Goal: Task Accomplishment & Management: Complete application form

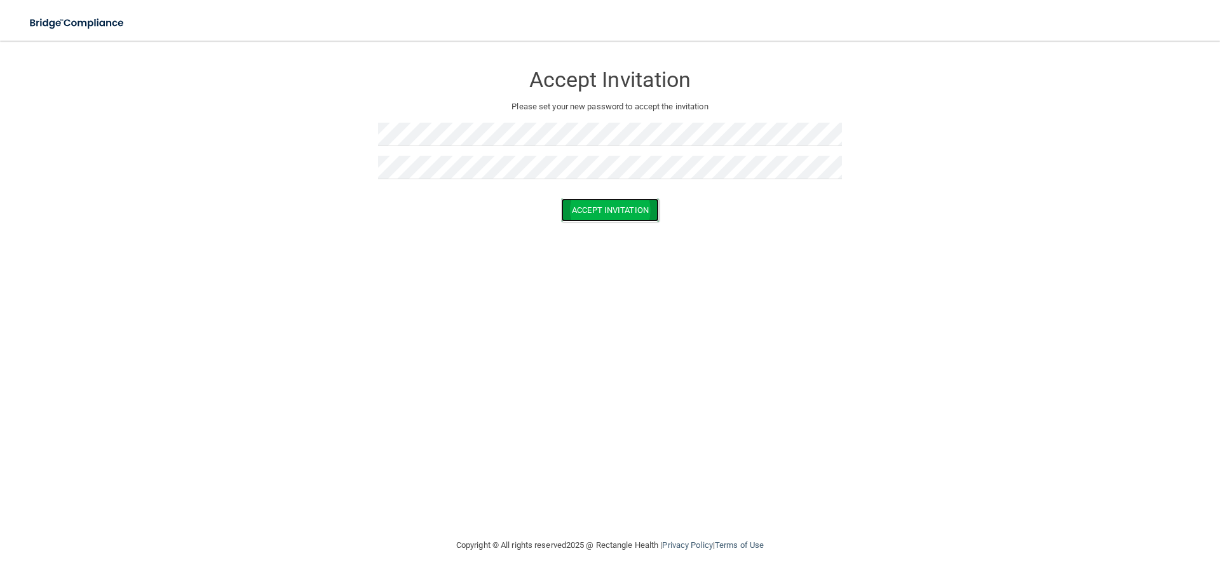
click at [626, 207] on button "Accept Invitation" at bounding box center [610, 210] width 98 height 24
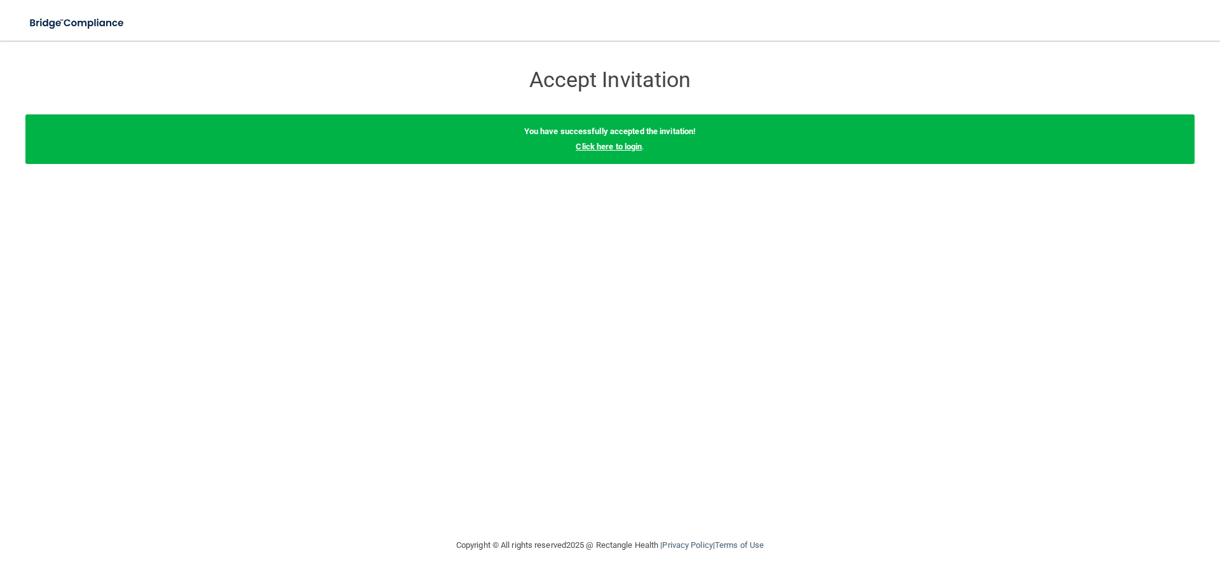
click at [615, 149] on link "Click here to login" at bounding box center [609, 147] width 66 height 10
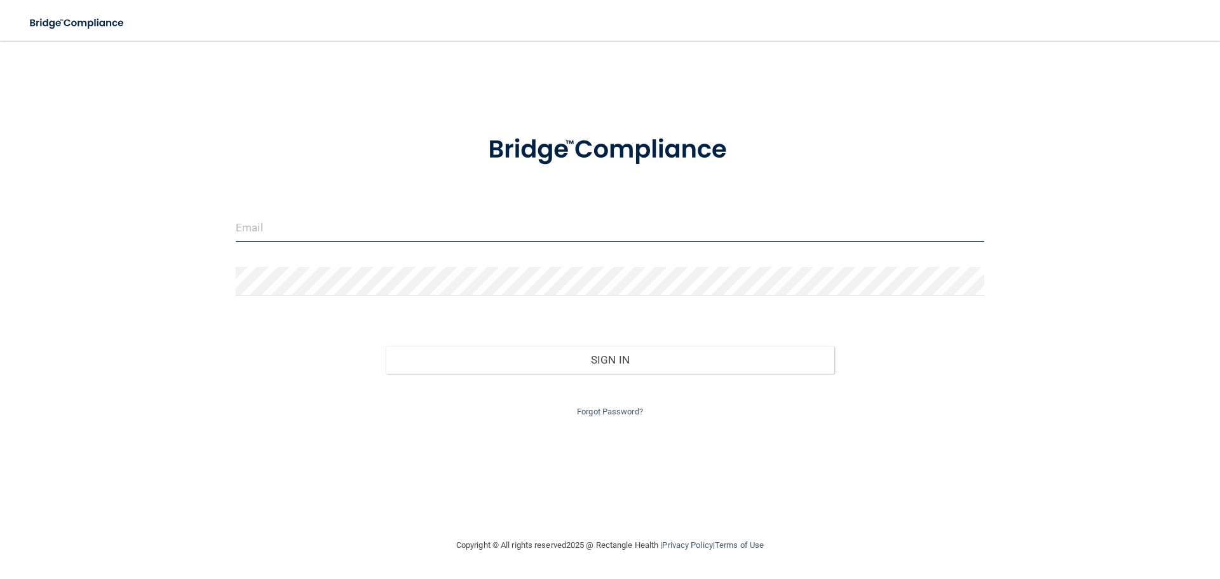
click at [292, 221] on input "email" at bounding box center [610, 228] width 749 height 29
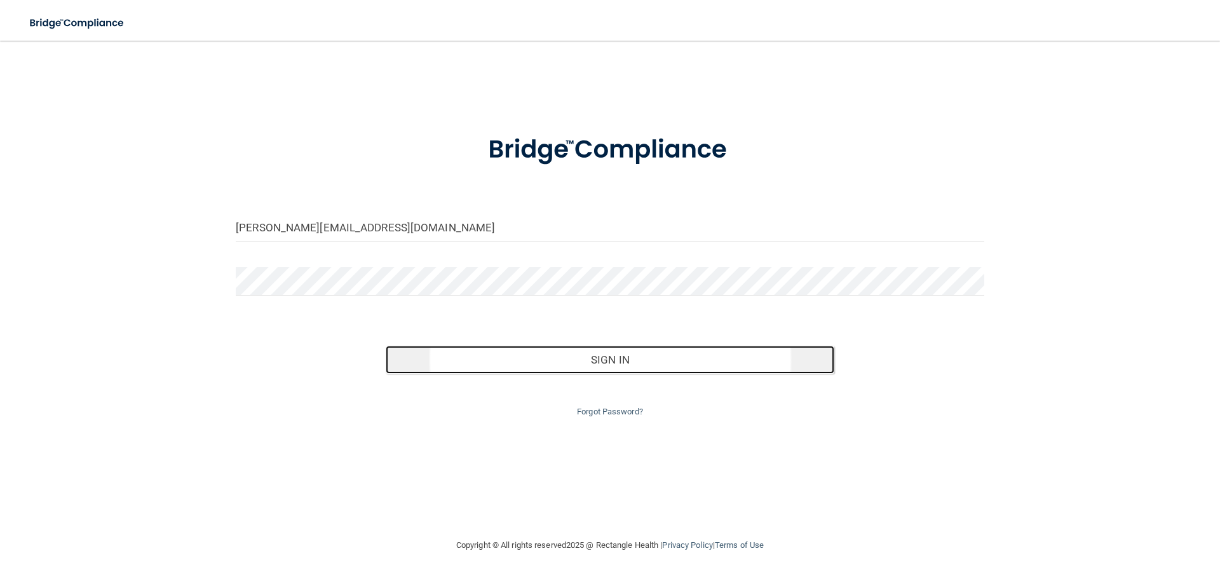
click at [622, 361] on button "Sign In" at bounding box center [610, 360] width 449 height 28
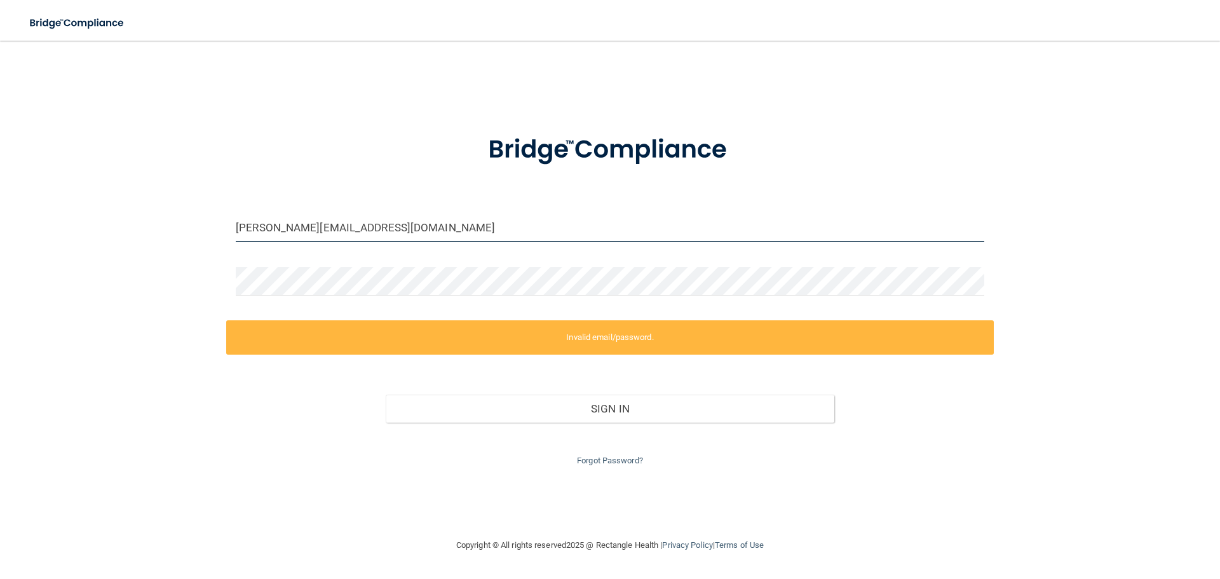
click at [243, 226] on input "[PERSON_NAME][EMAIL_ADDRESS][DOMAIN_NAME]" at bounding box center [610, 228] width 749 height 29
drag, startPoint x: 241, startPoint y: 224, endPoint x: 260, endPoint y: 226, distance: 19.2
click at [260, 226] on input "[PERSON_NAME][EMAIL_ADDRESS][DOMAIN_NAME]" at bounding box center [610, 228] width 749 height 29
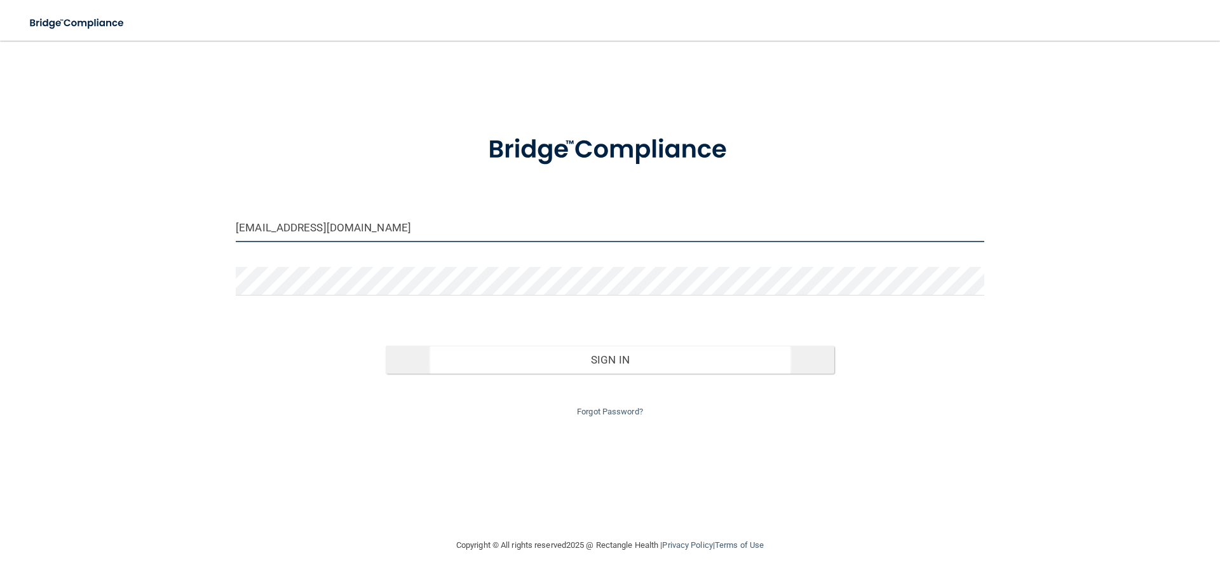
type input "[EMAIL_ADDRESS][DOMAIN_NAME]"
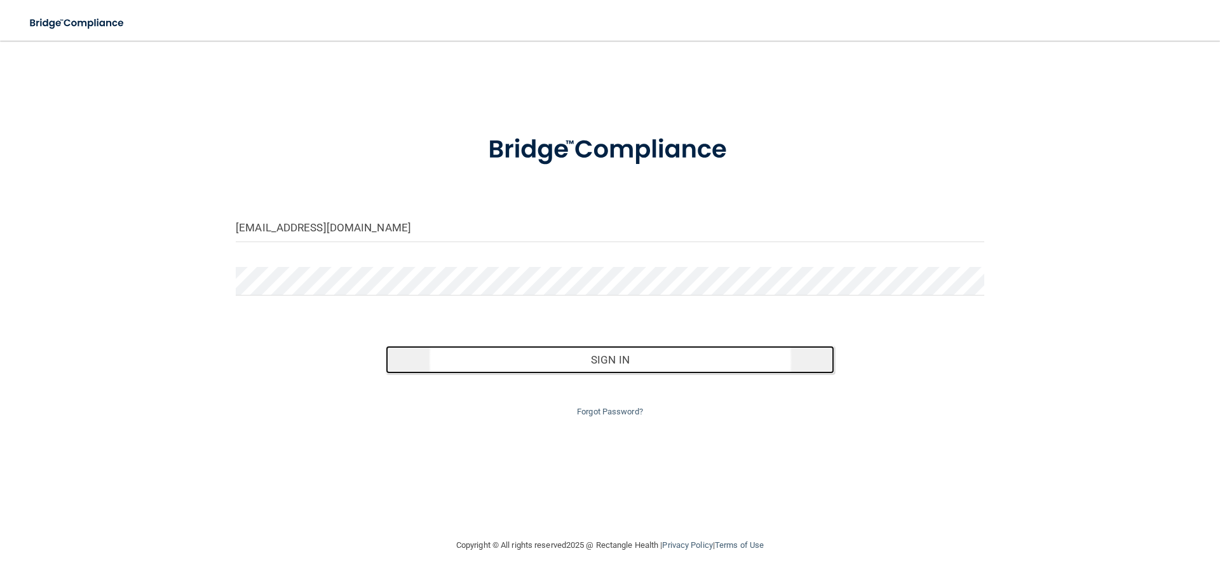
drag, startPoint x: 628, startPoint y: 355, endPoint x: 659, endPoint y: 353, distance: 31.2
click at [627, 355] on button "Sign In" at bounding box center [610, 360] width 449 height 28
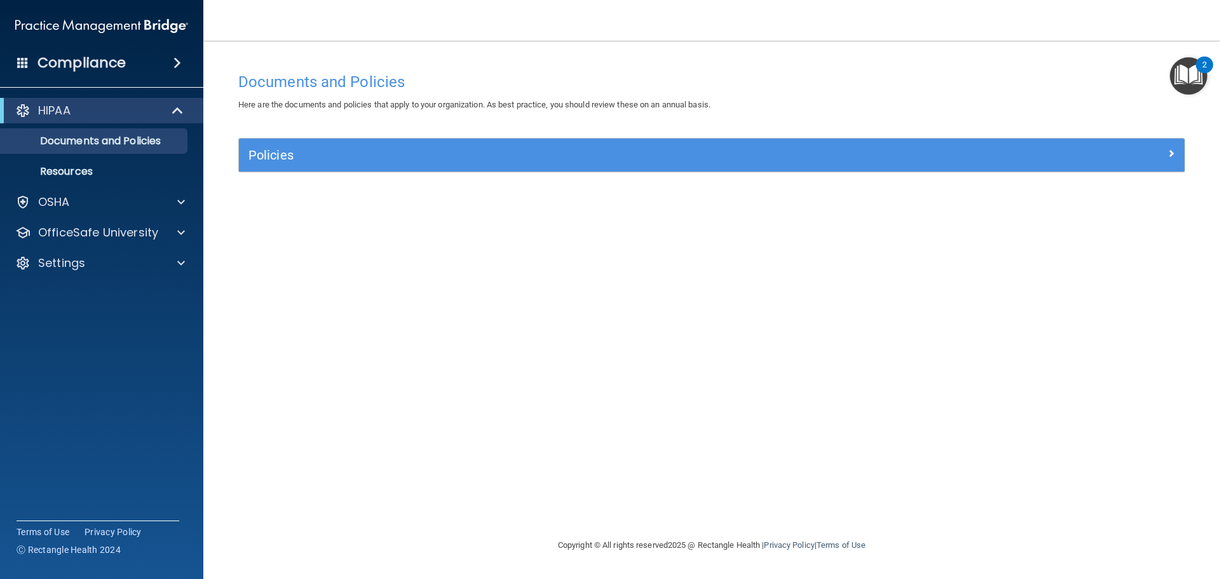
click at [1191, 78] on img "Open Resource Center, 2 new notifications" at bounding box center [1189, 76] width 38 height 38
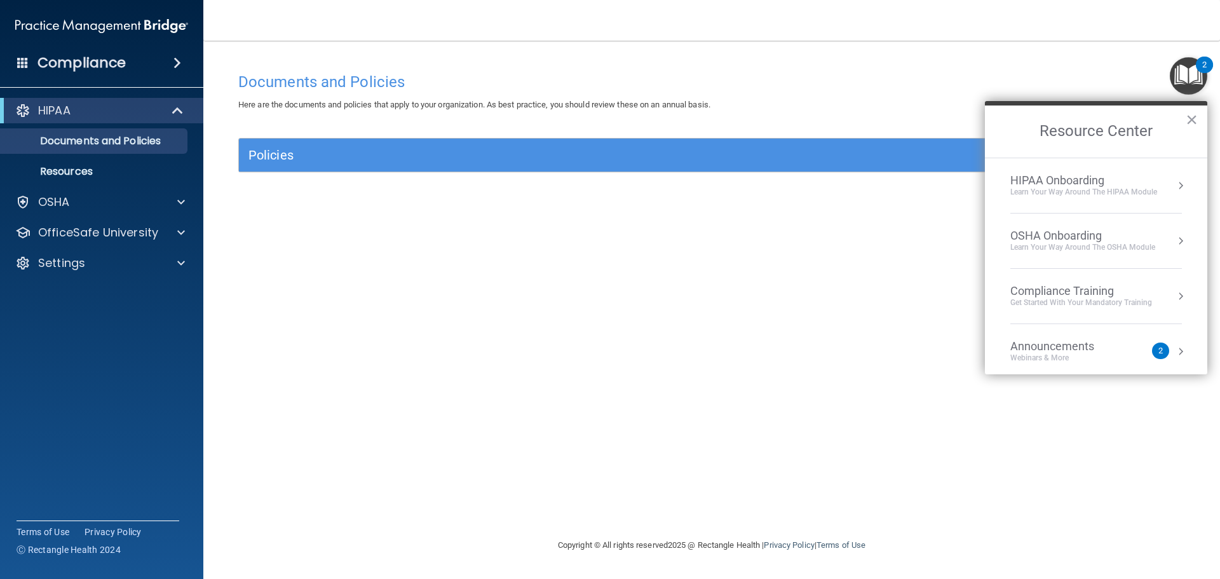
scroll to position [71, 0]
